Goal: Transaction & Acquisition: Book appointment/travel/reservation

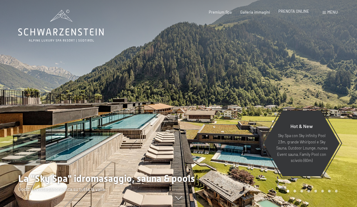
click at [295, 13] on span "PRENOTA ONLINE" at bounding box center [293, 11] width 31 height 5
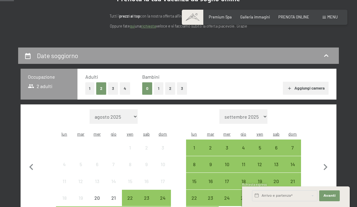
scroll to position [102, 0]
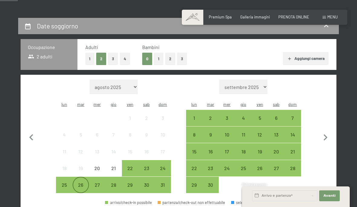
click at [81, 182] on div "26" at bounding box center [80, 189] width 15 height 15
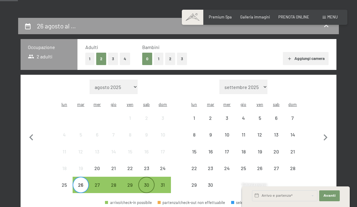
click at [145, 182] on div "30" at bounding box center [146, 189] width 15 height 15
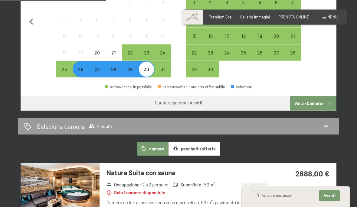
click at [318, 96] on button "Vai a «Camera»" at bounding box center [313, 103] width 46 height 15
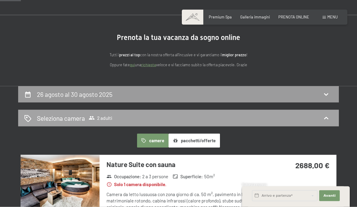
scroll to position [34, 0]
click at [259, 119] on div "Seleziona camera 2 adulti" at bounding box center [178, 117] width 308 height 9
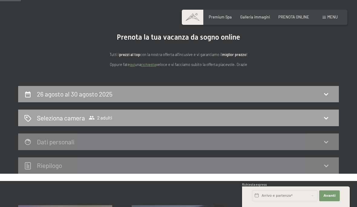
click at [253, 119] on div "Seleziona camera 2 adulti" at bounding box center [178, 117] width 308 height 9
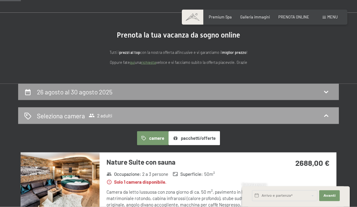
scroll to position [36, 0]
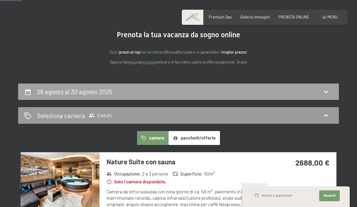
click at [257, 93] on div "26 agosto al 30 agosto 2025" at bounding box center [178, 91] width 308 height 9
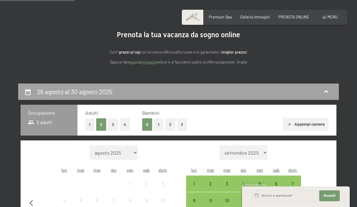
scroll to position [119, 0]
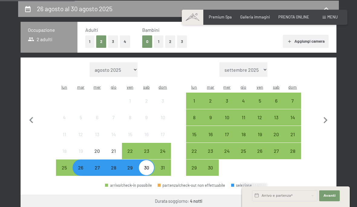
click at [159, 39] on button "1" at bounding box center [158, 41] width 9 height 12
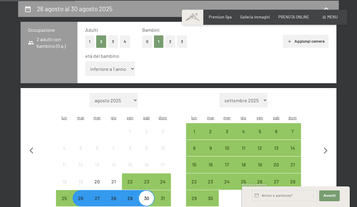
click at [122, 64] on select "inferiore a 1 anno 1 anno 2 anni 3 anni 4 anni 5 anni 6 anni 7 anni 8 anni 9 an…" at bounding box center [110, 68] width 50 height 15
select select "7"
click at [334, 198] on span "Avanti" at bounding box center [329, 195] width 12 height 5
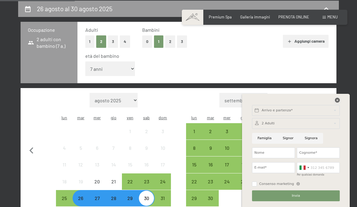
click at [339, 103] on icon at bounding box center [337, 100] width 5 height 5
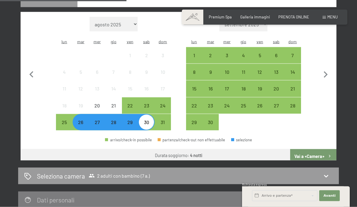
click at [323, 149] on button "Vai a «Camera»" at bounding box center [313, 156] width 46 height 15
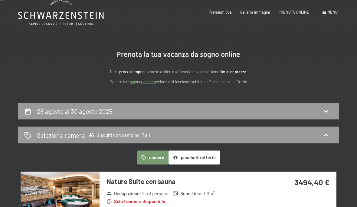
scroll to position [0, 0]
